Goal: Information Seeking & Learning: Learn about a topic

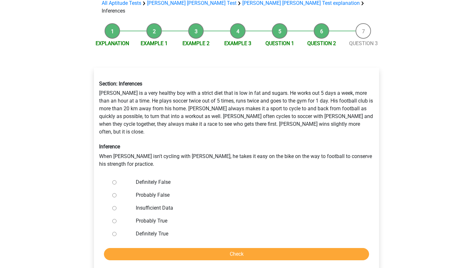
scroll to position [51, 0]
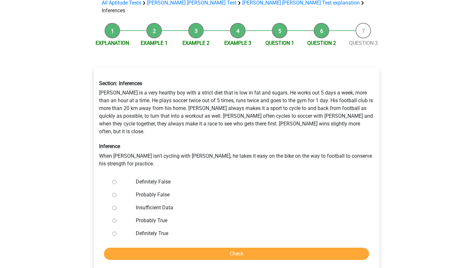
click at [150, 178] on label "Definitely False" at bounding box center [247, 182] width 223 height 8
click at [117, 180] on input "Definitely False" at bounding box center [114, 182] width 4 height 4
radio input "true"
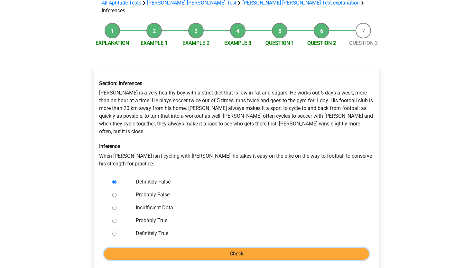
click at [194, 247] on input "Check" at bounding box center [236, 253] width 265 height 12
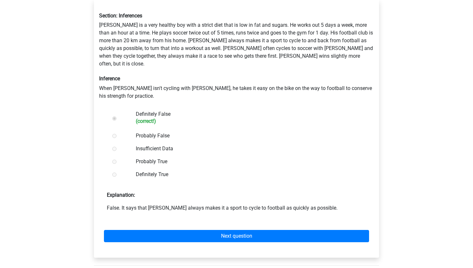
scroll to position [122, 0]
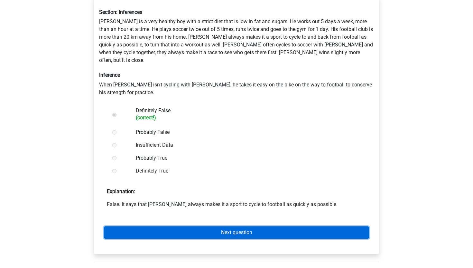
click at [195, 226] on link "Next question" at bounding box center [236, 232] width 265 height 12
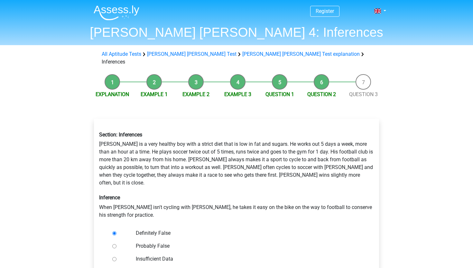
scroll to position [51, 0]
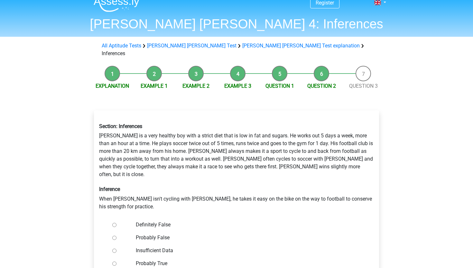
scroll to position [9, 0]
